Goal: Ask a question: Seek information or help from site administrators or community

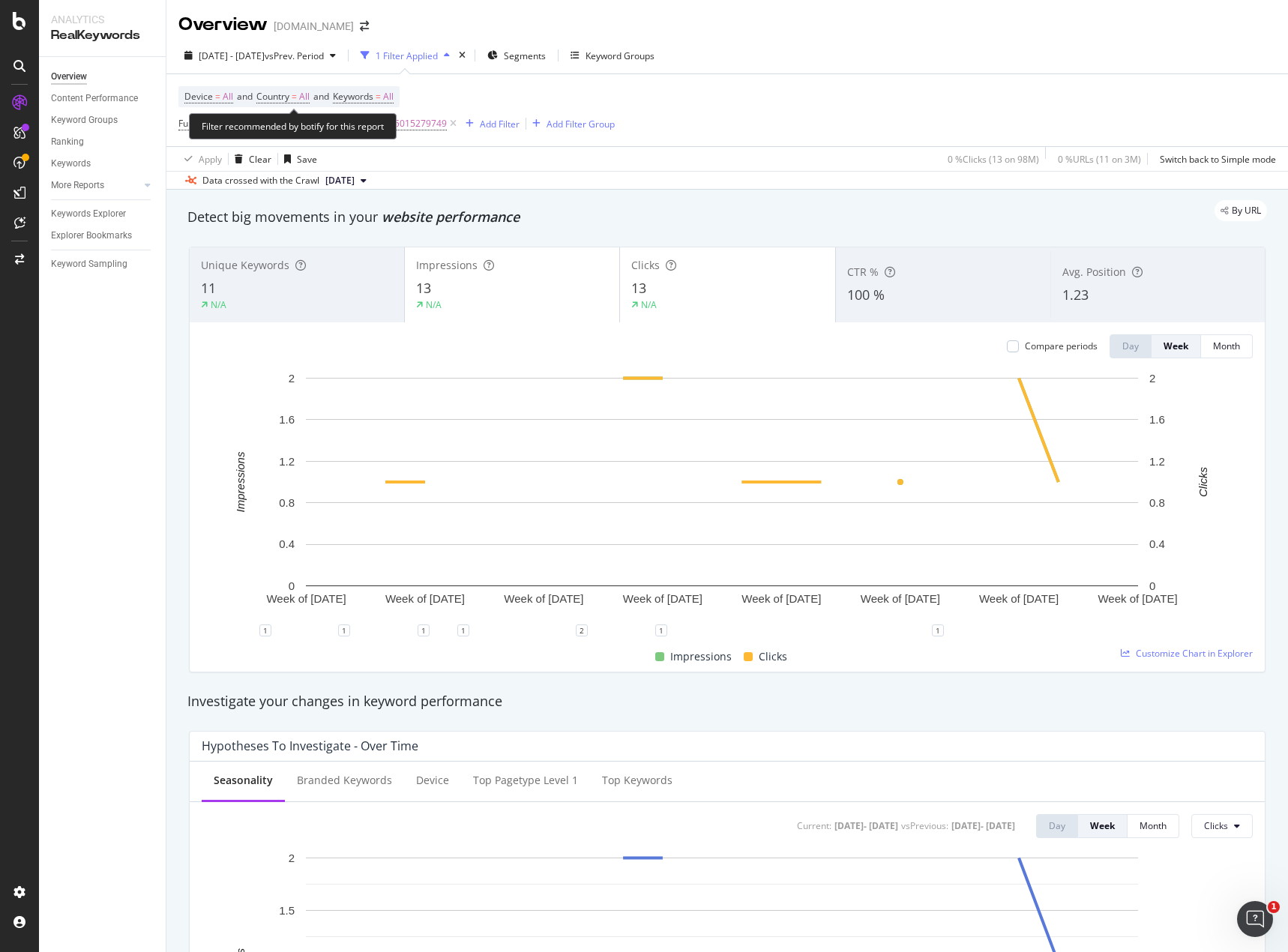
click at [301, 123] on div "Filter recommended by botify for this report" at bounding box center [292, 126] width 208 height 27
click at [416, 126] on span "5015279881|5015279859|5015279817|5015279749" at bounding box center [333, 123] width 226 height 21
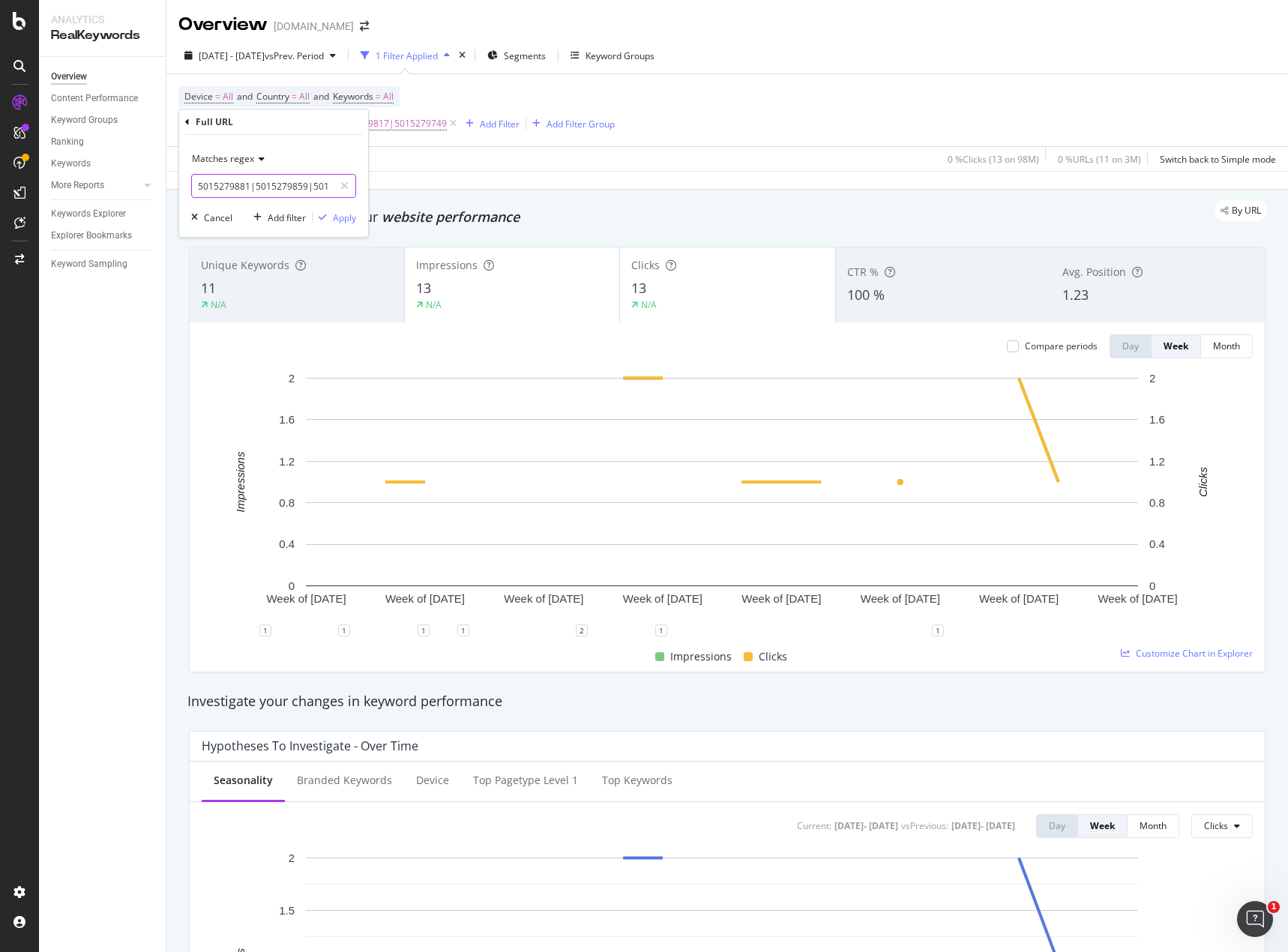
click at [295, 183] on input "5015279881|5015279859|5015279817|5015279749" at bounding box center [263, 186] width 142 height 24
paste input "0547051"
click at [276, 187] on input "5005470519|" at bounding box center [263, 186] width 142 height 24
paste input "5016127123"
type input "5005470519|5016127123"
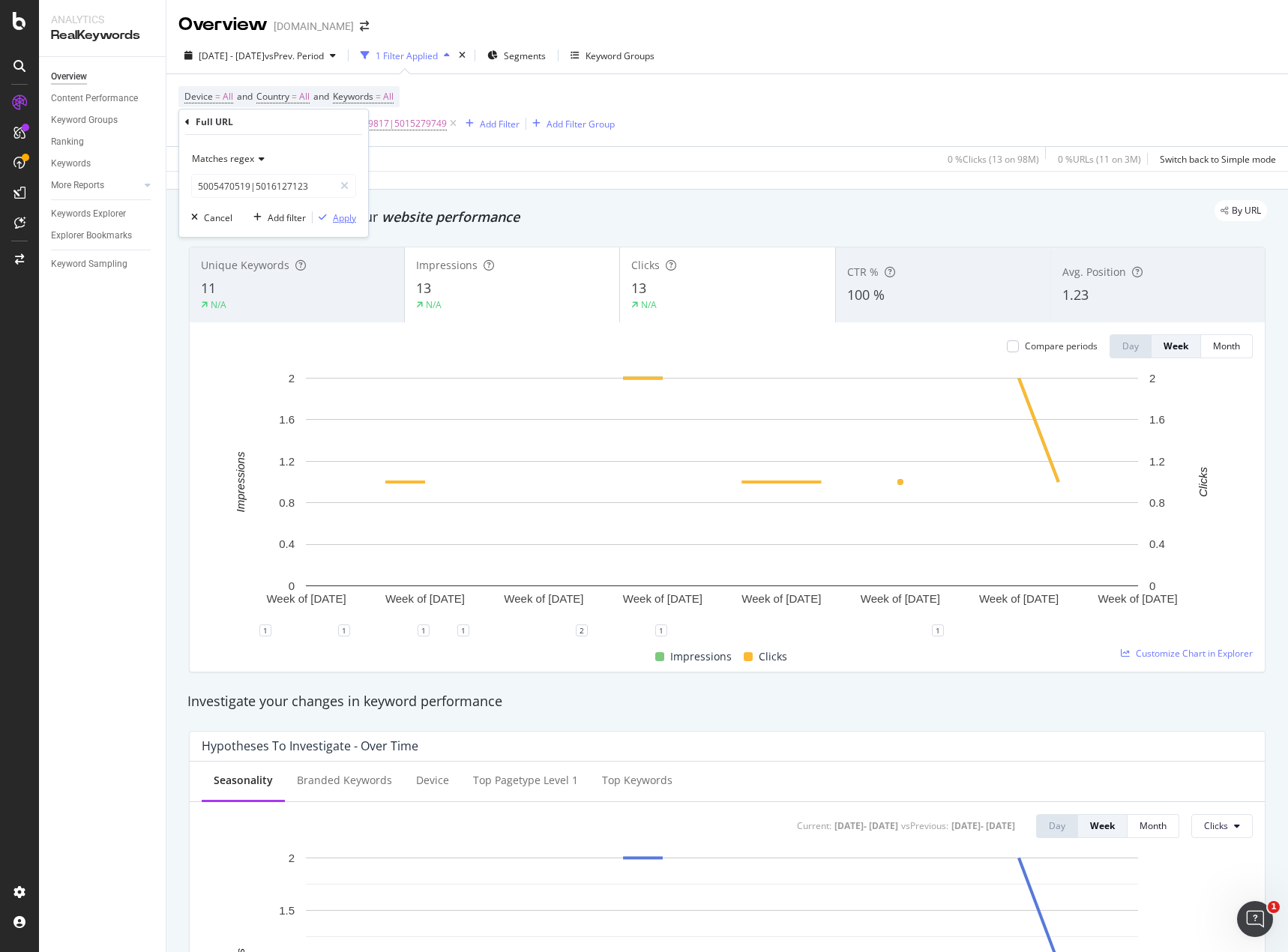
click at [348, 218] on div "Apply" at bounding box center [344, 217] width 23 height 13
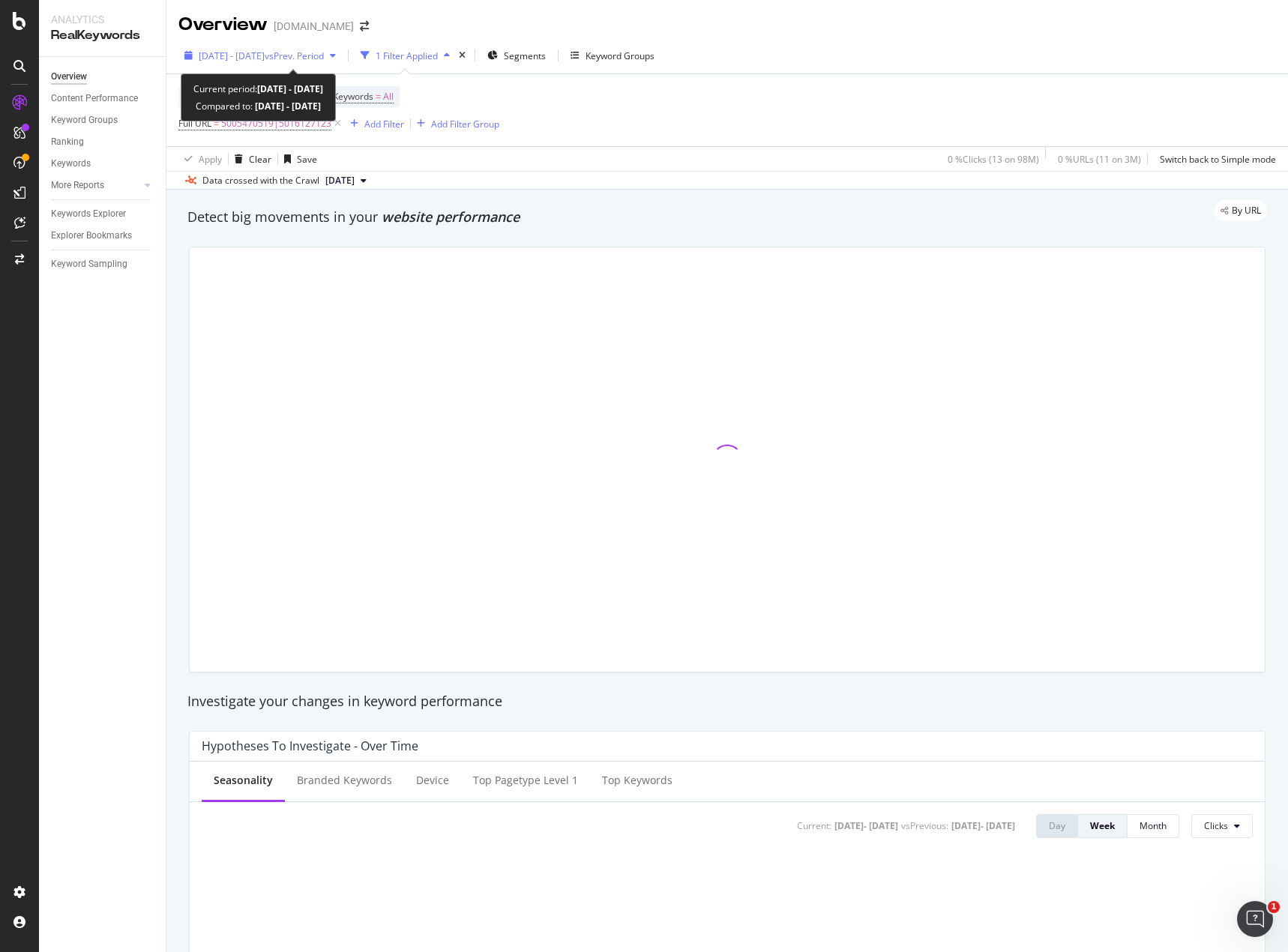
click at [324, 58] on span "vs Prev. Period" at bounding box center [294, 56] width 60 height 13
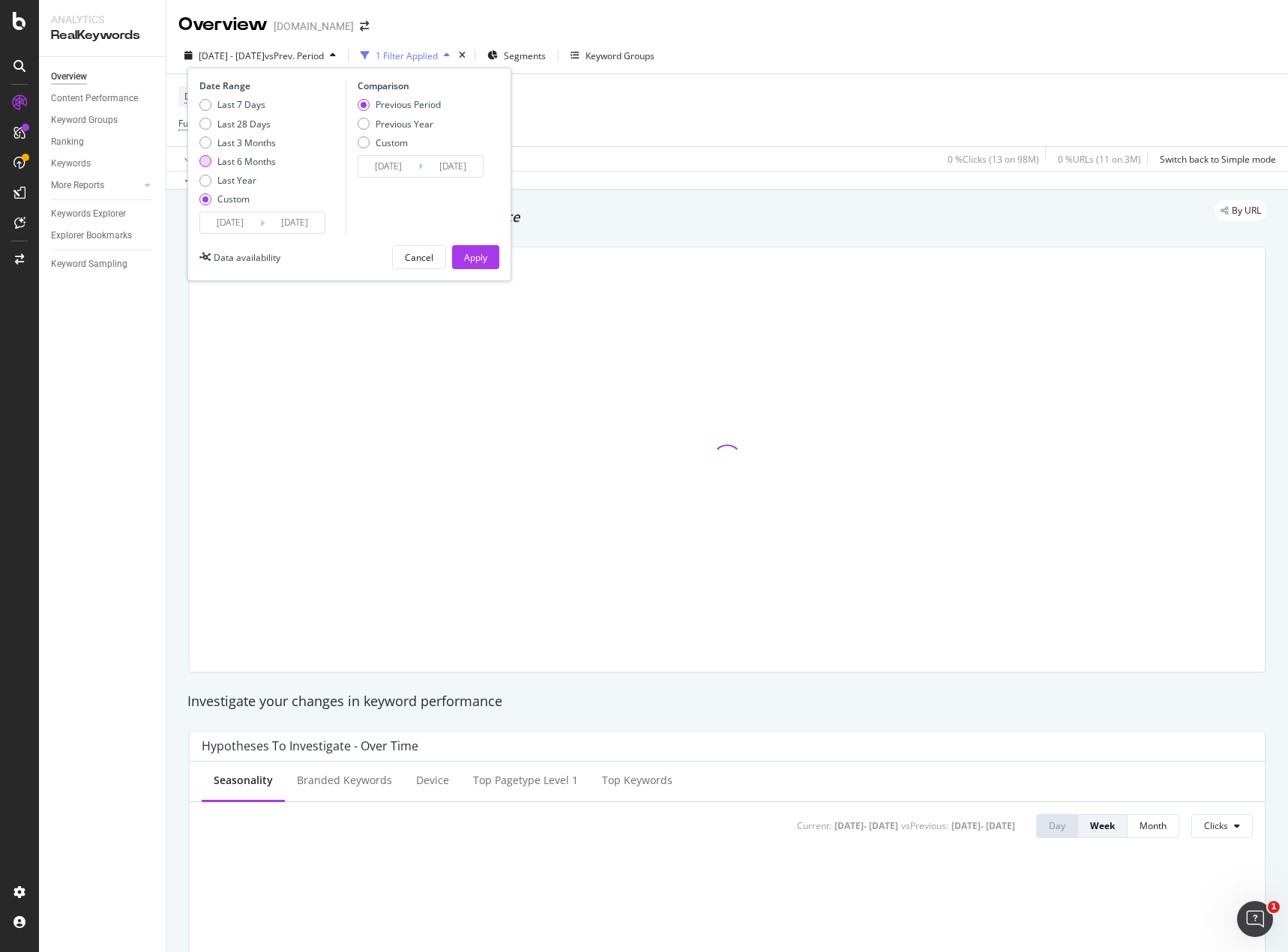
click at [242, 156] on div "Last 6 Months" at bounding box center [246, 162] width 59 height 13
type input "2025/02/25"
type input "2025/08/24"
type input "2024/08/27"
type input "2025/02/24"
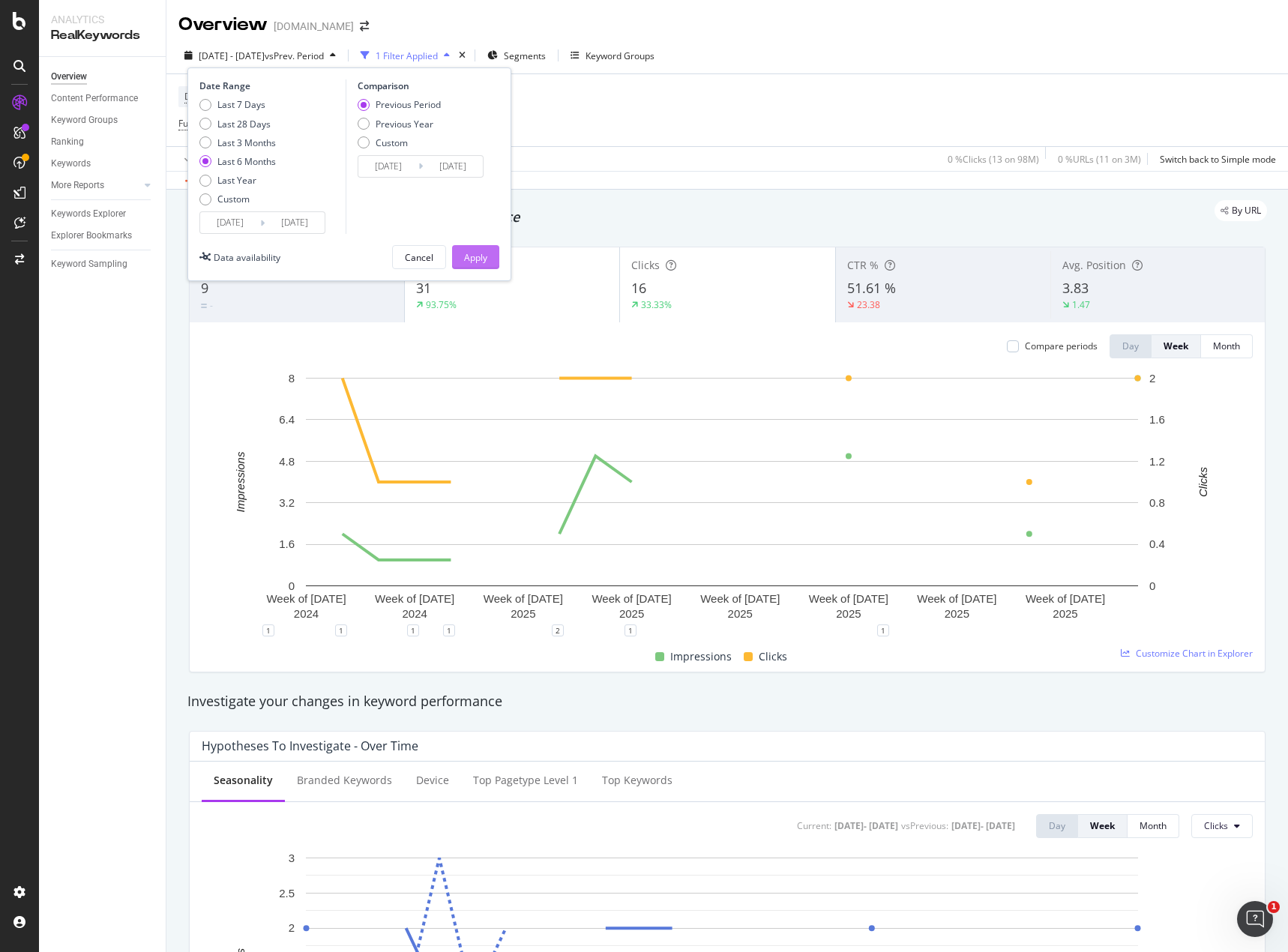
click at [466, 251] on div "Apply" at bounding box center [475, 258] width 23 height 13
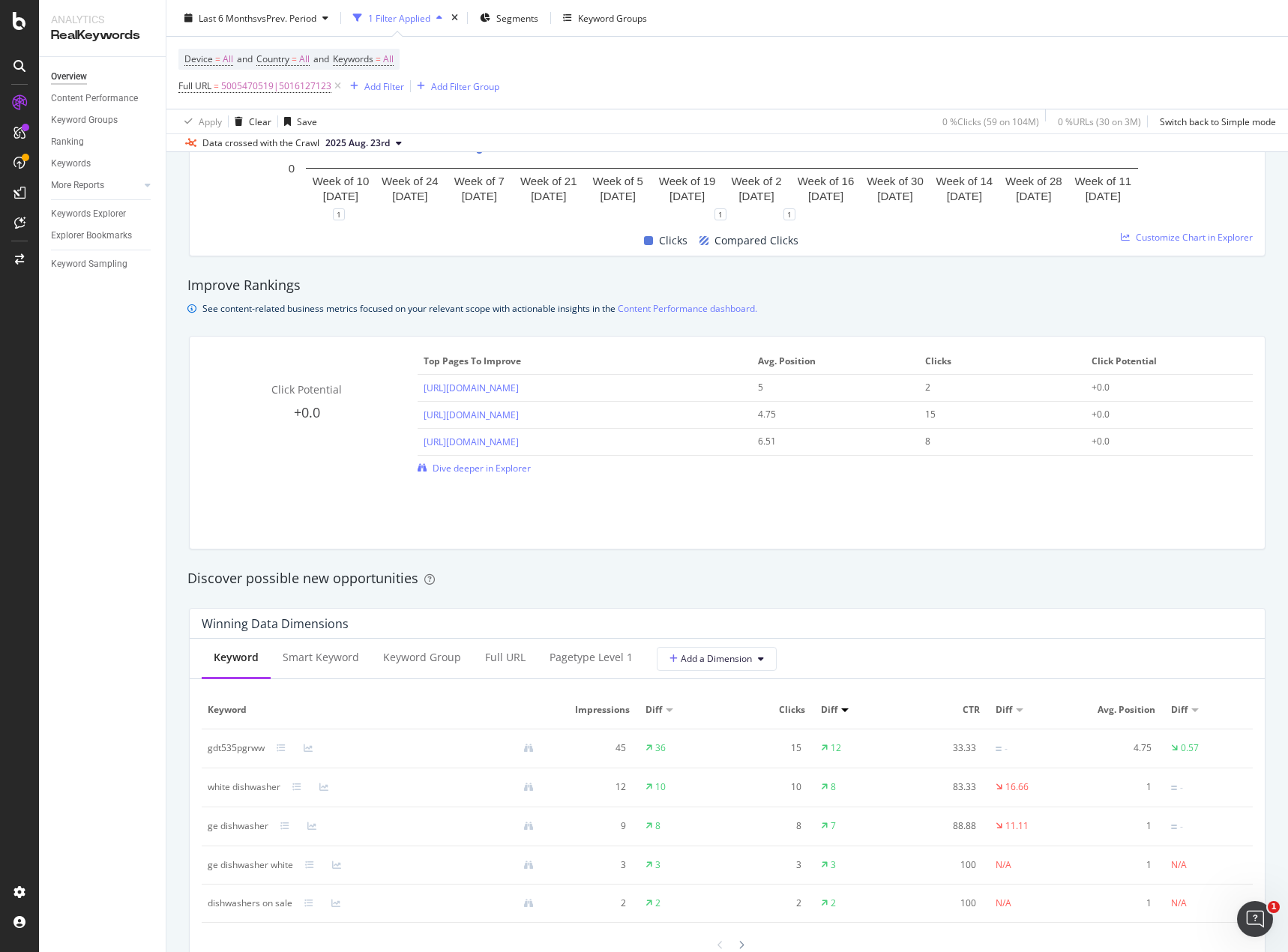
scroll to position [975, 0]
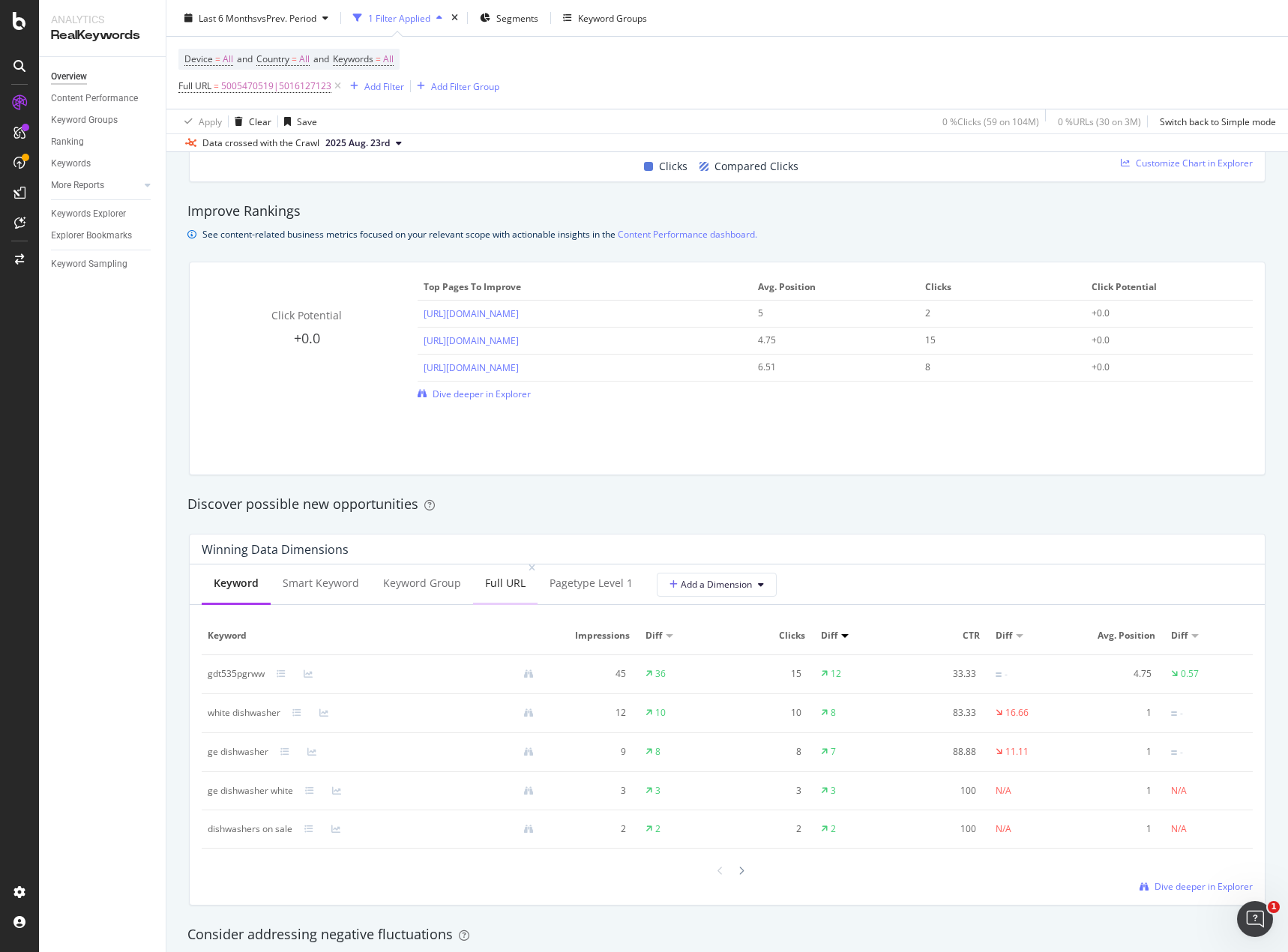
click at [499, 590] on div "Full URL" at bounding box center [505, 583] width 40 height 15
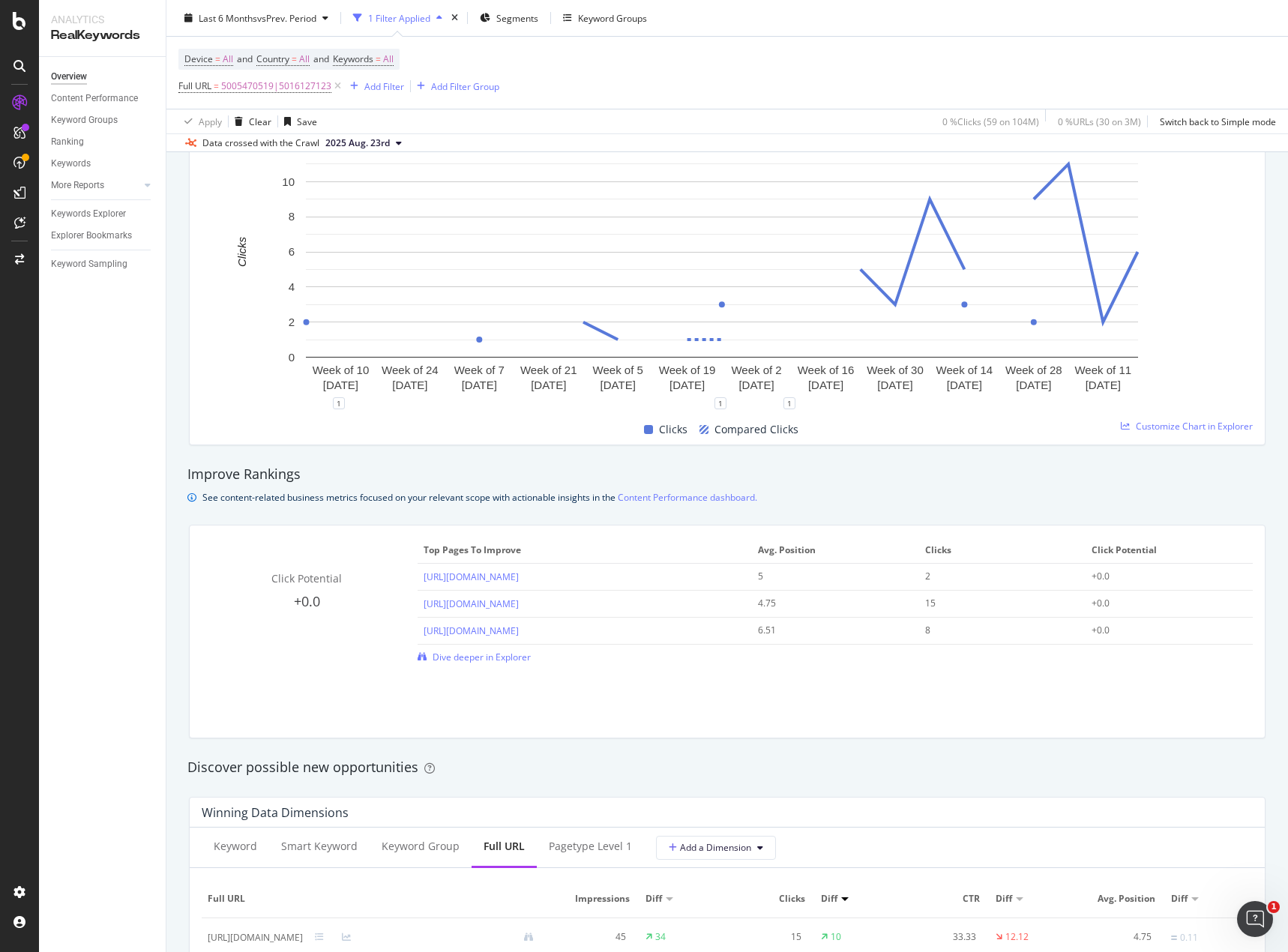
scroll to position [524, 0]
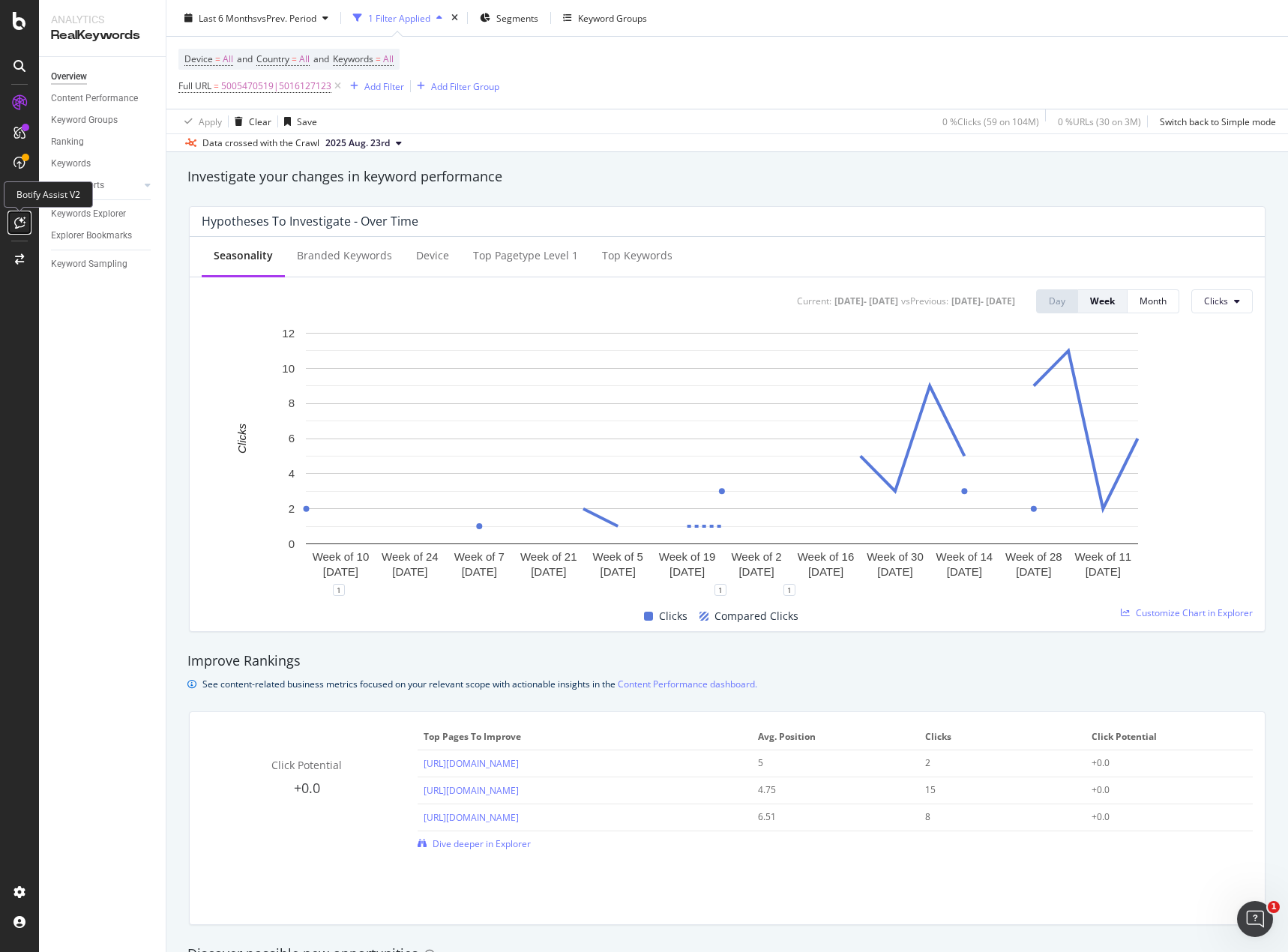
click at [18, 225] on icon at bounding box center [20, 222] width 11 height 12
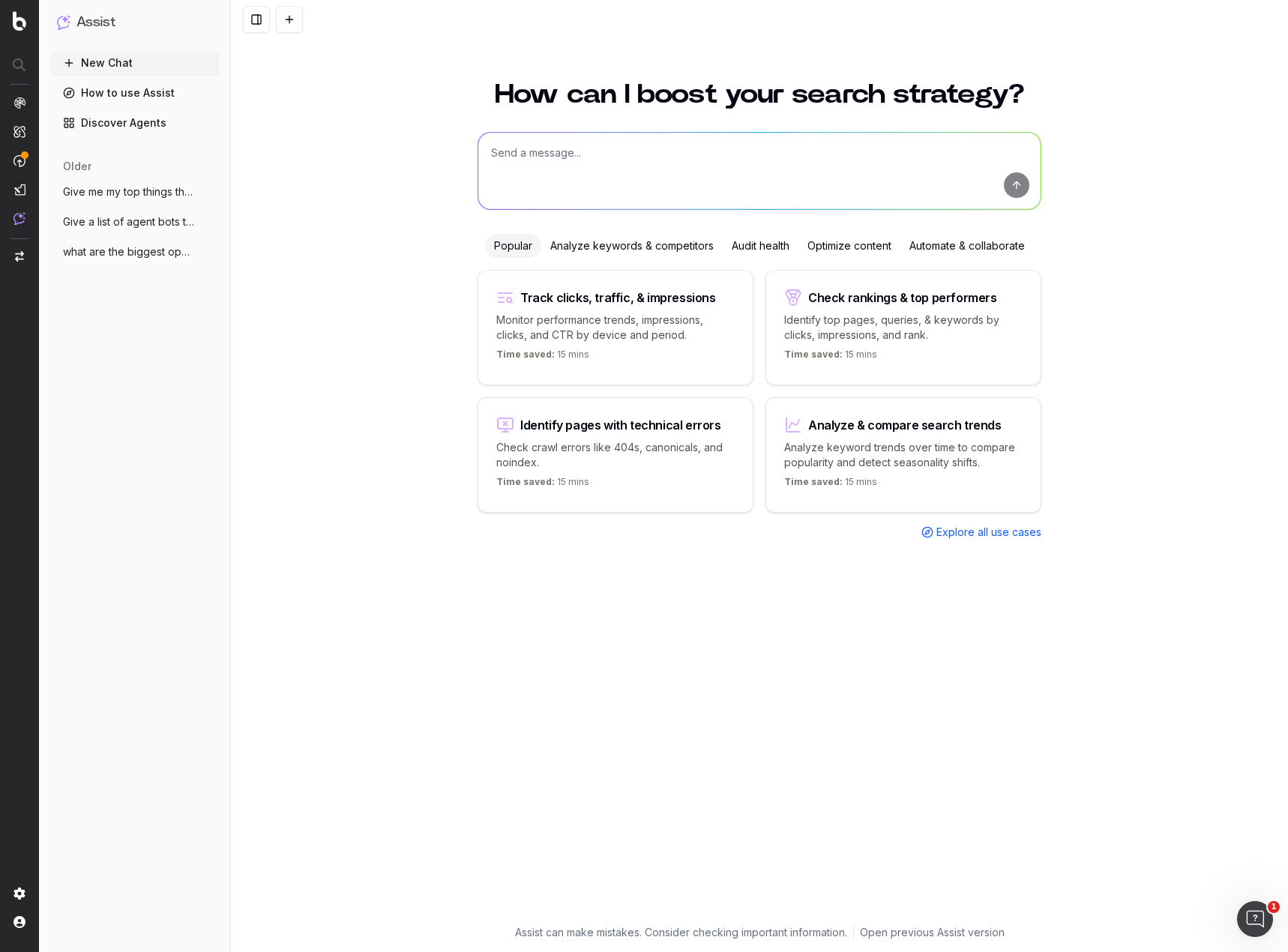
click at [760, 163] on textarea at bounding box center [760, 171] width 562 height 77
paste textarea "[URL][DOMAIN_NAME]"
type textarea "Find me a list of pages on [DOMAIN_NAME] that link to the following URL: [URL][…"
click at [1013, 184] on button "submit" at bounding box center [1017, 185] width 26 height 26
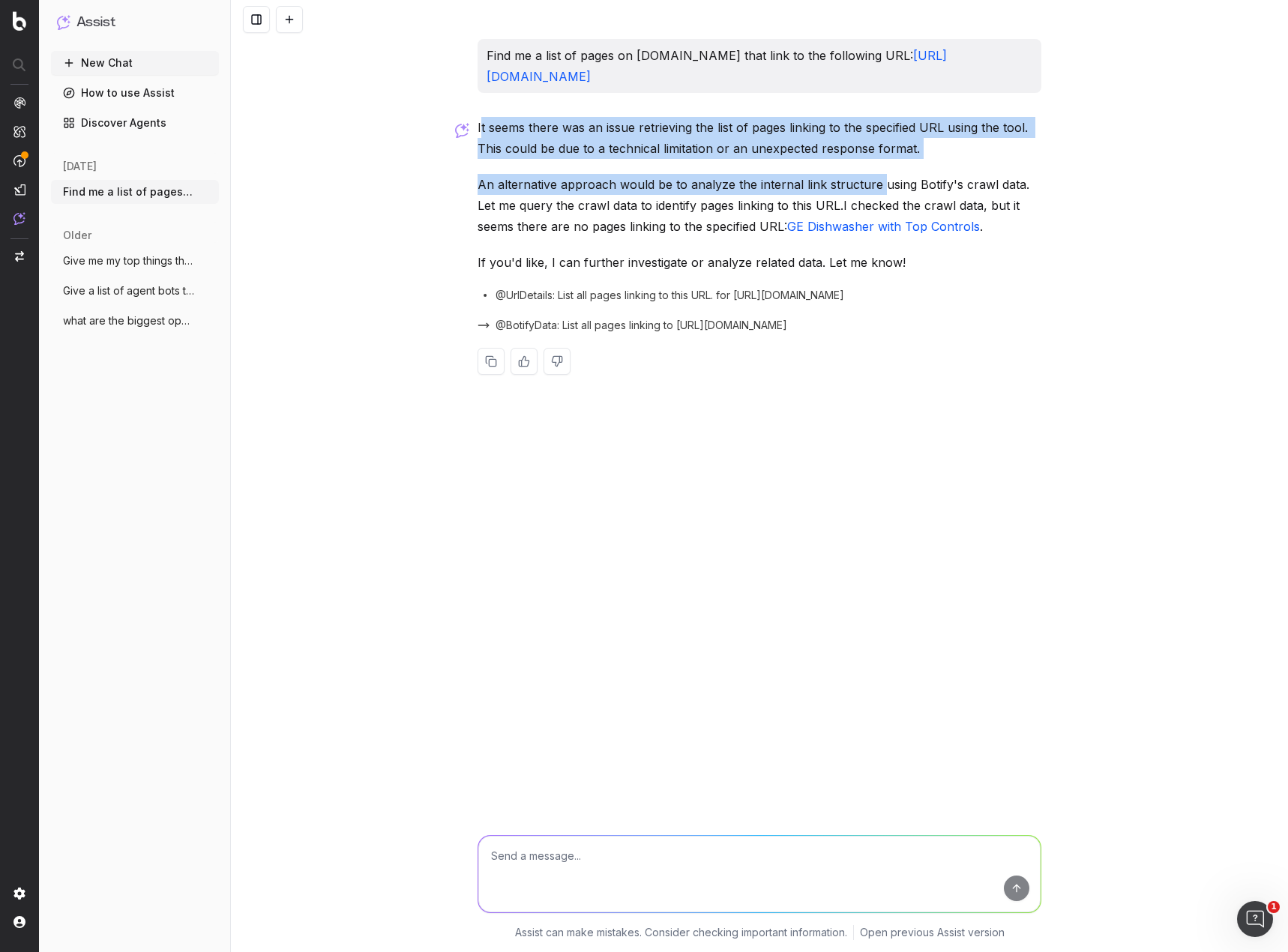
drag, startPoint x: 488, startPoint y: 127, endPoint x: 878, endPoint y: 178, distance: 393.3
click at [878, 178] on div "It seems there was an issue retrieving the list of pages linking to the specifi…" at bounding box center [760, 258] width 564 height 282
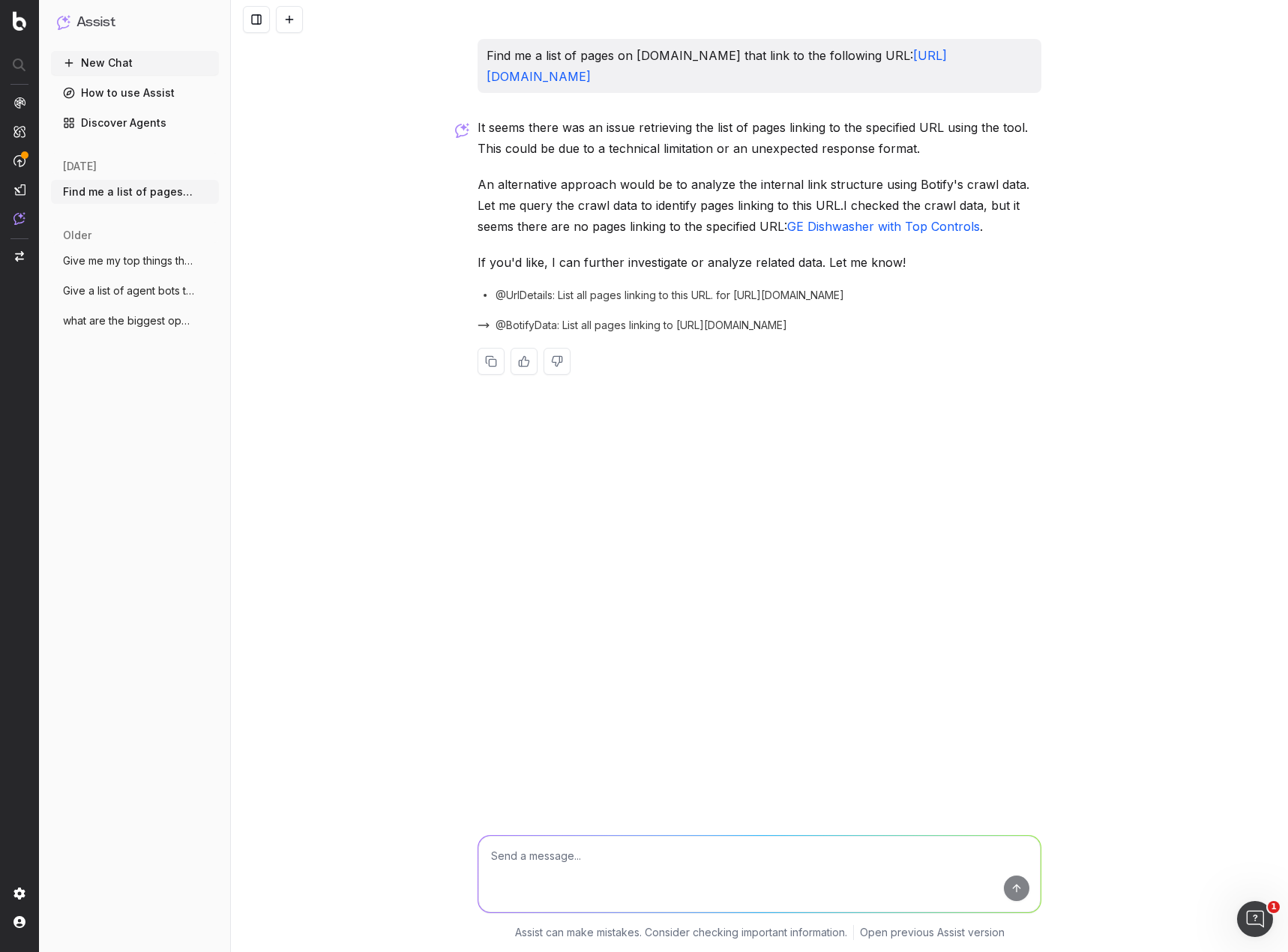
click at [968, 194] on p "An alternative approach would be to analyze the internal link structure using B…" at bounding box center [760, 205] width 564 height 63
drag, startPoint x: 904, startPoint y: 182, endPoint x: 774, endPoint y: 204, distance: 131.8
click at [1008, 184] on p "An alternative approach would be to analyze the internal link structure using B…" at bounding box center [760, 205] width 564 height 63
drag, startPoint x: 627, startPoint y: 201, endPoint x: 716, endPoint y: 202, distance: 89.0
click at [716, 202] on p "An alternative approach would be to analyze the internal link structure using B…" at bounding box center [760, 205] width 564 height 63
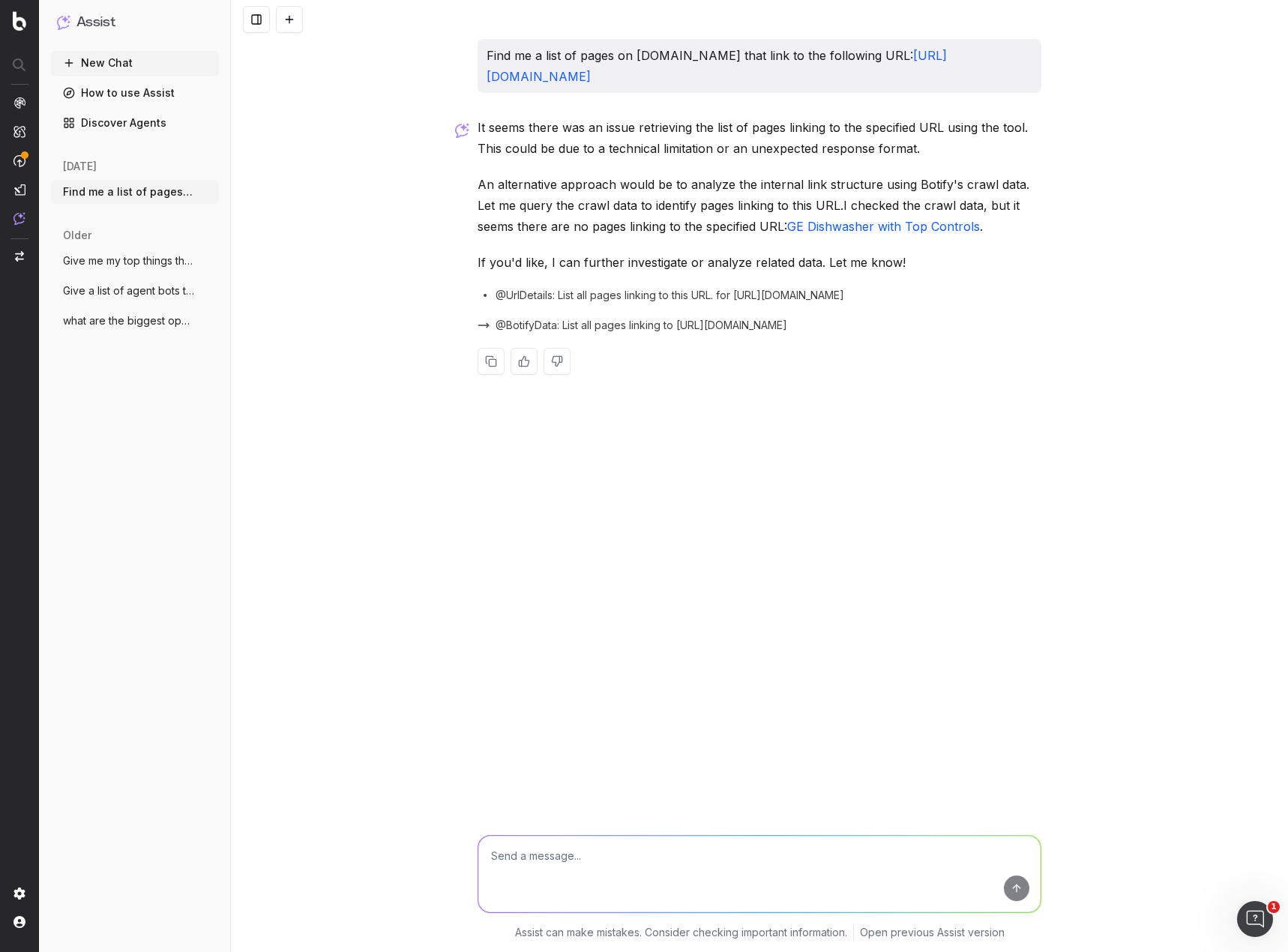
click at [839, 203] on p "An alternative approach would be to analyze the internal link structure using B…" at bounding box center [760, 205] width 564 height 63
drag, startPoint x: 511, startPoint y: 260, endPoint x: 915, endPoint y: 259, distance: 404.0
click at [915, 259] on div "Find me a list of pages on [DOMAIN_NAME] that link to the following URL: [URL][…" at bounding box center [760, 476] width 1057 height 952
